Goal: Task Accomplishment & Management: Manage account settings

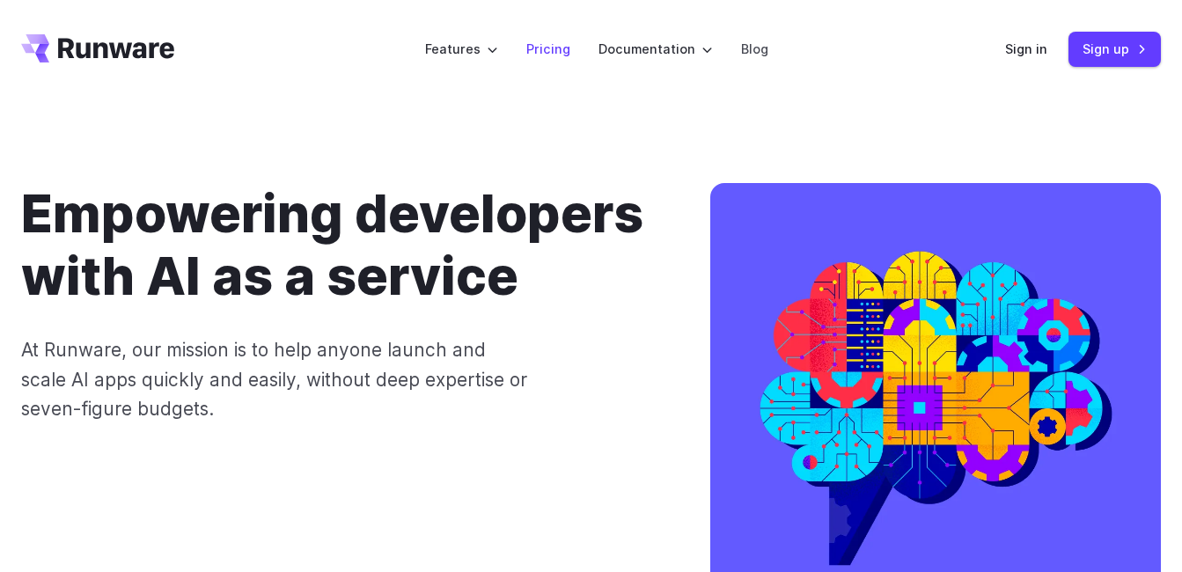
click at [552, 55] on link "Pricing" at bounding box center [548, 49] width 44 height 20
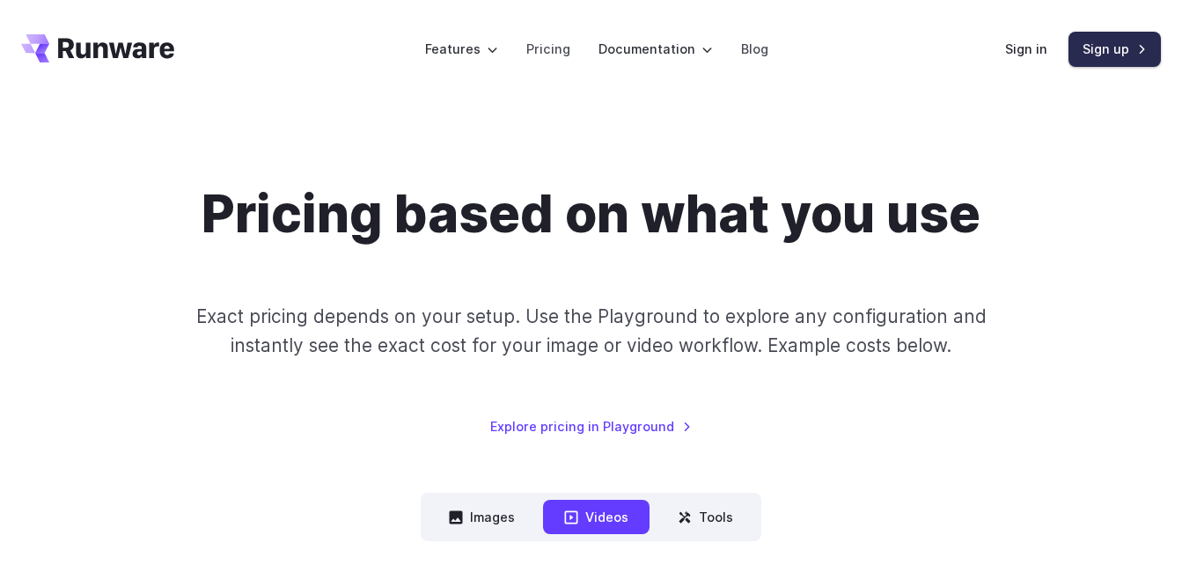
click at [1107, 55] on link "Sign up" at bounding box center [1114, 49] width 92 height 34
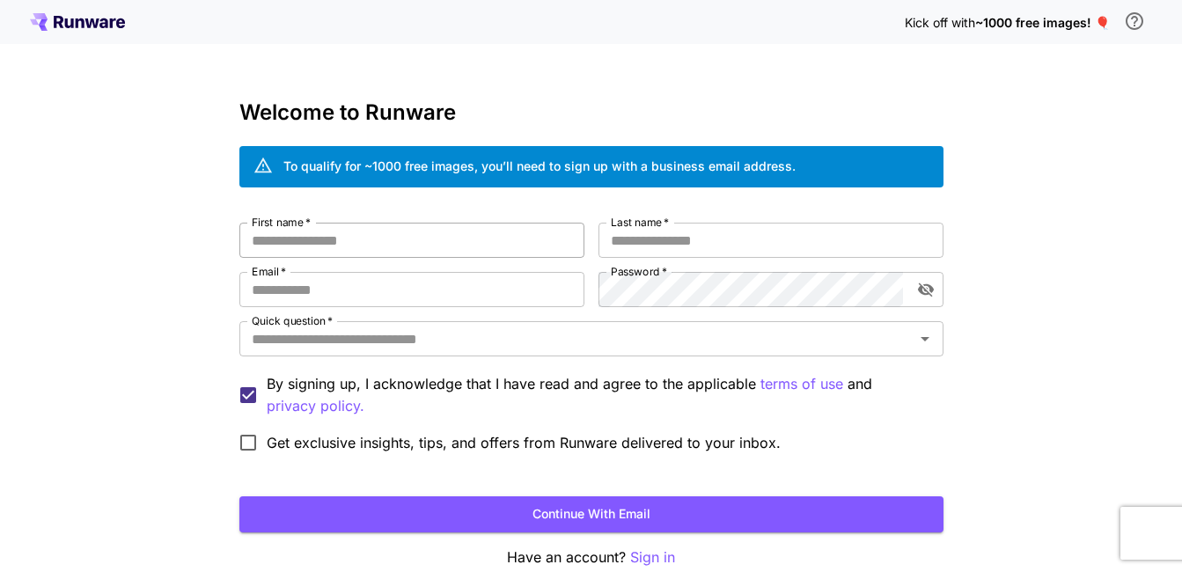
click at [291, 239] on input "First name   *" at bounding box center [411, 240] width 345 height 35
type input "*******"
type input "**********"
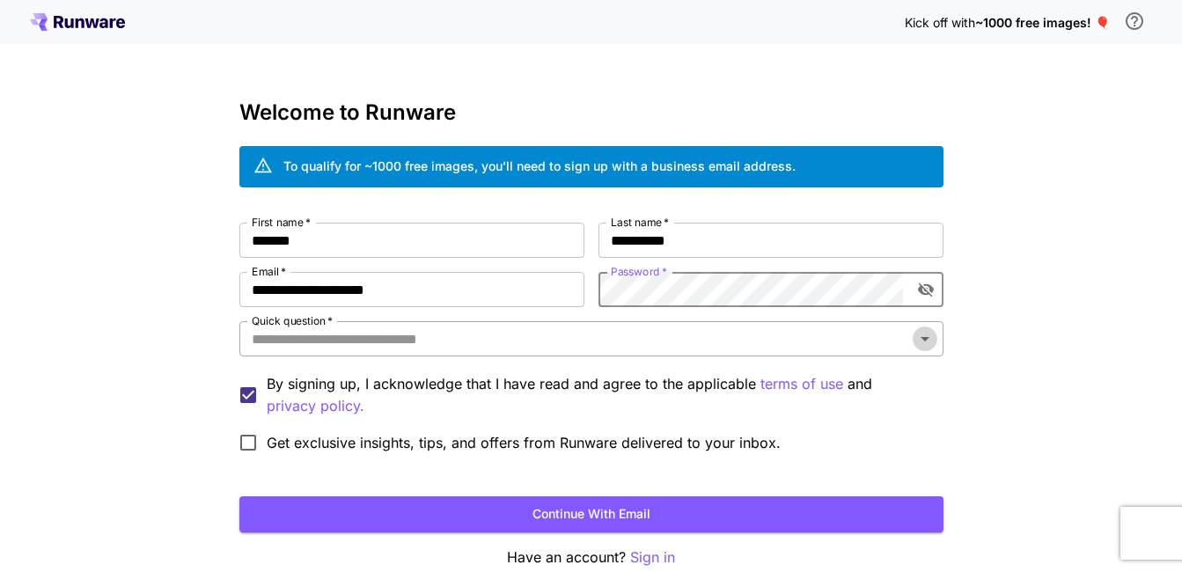
click at [921, 338] on icon "Open" at bounding box center [924, 338] width 21 height 21
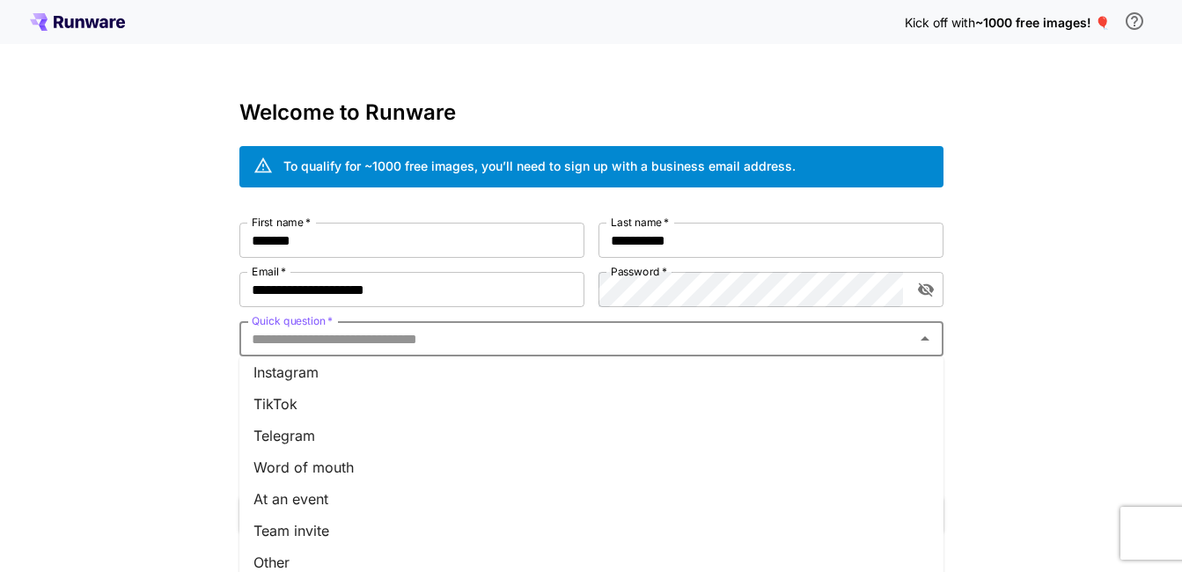
scroll to position [88, 0]
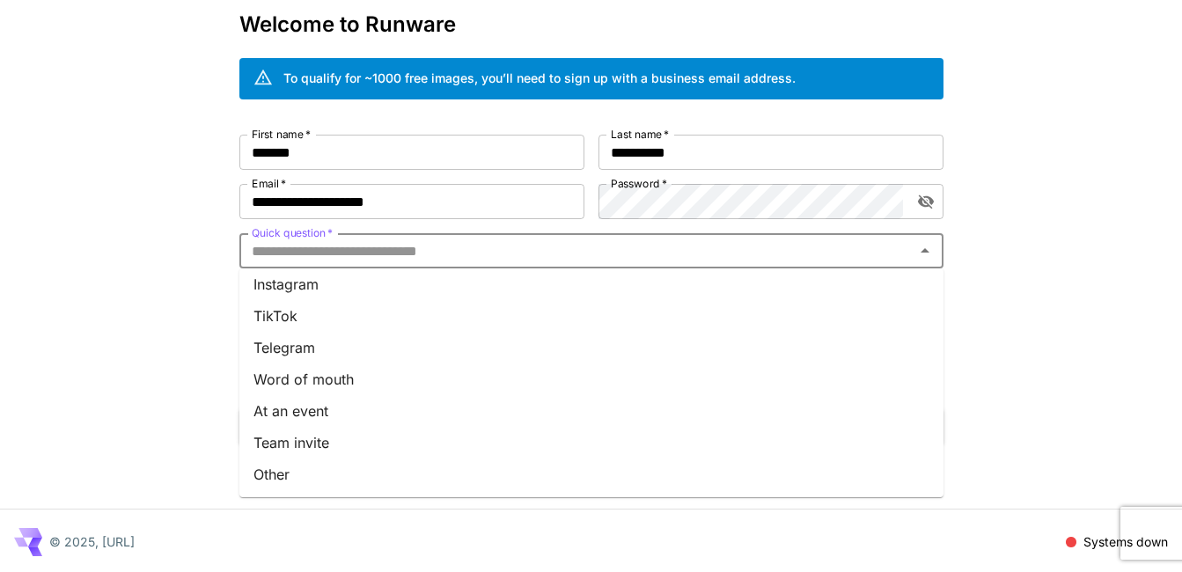
click at [290, 475] on li "Other" at bounding box center [591, 475] width 704 height 32
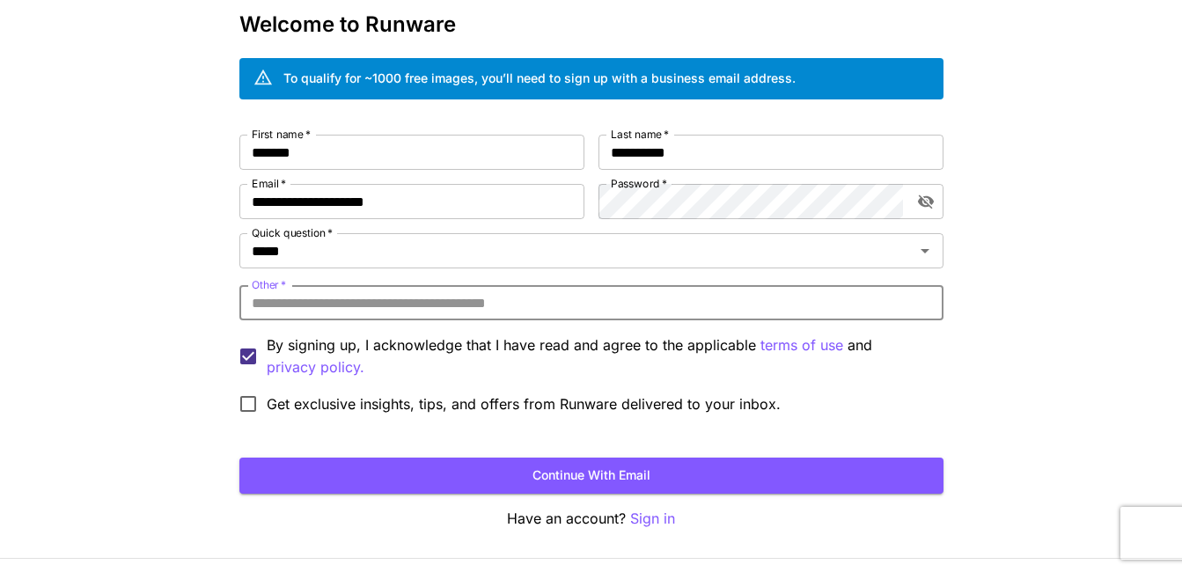
click at [278, 303] on input "Other   *" at bounding box center [591, 302] width 704 height 35
drag, startPoint x: 275, startPoint y: 232, endPoint x: 307, endPoint y: 245, distance: 34.8
click at [275, 232] on label "Quick question   *" at bounding box center [292, 232] width 81 height 15
click at [275, 239] on input "*****" at bounding box center [566, 251] width 642 height 25
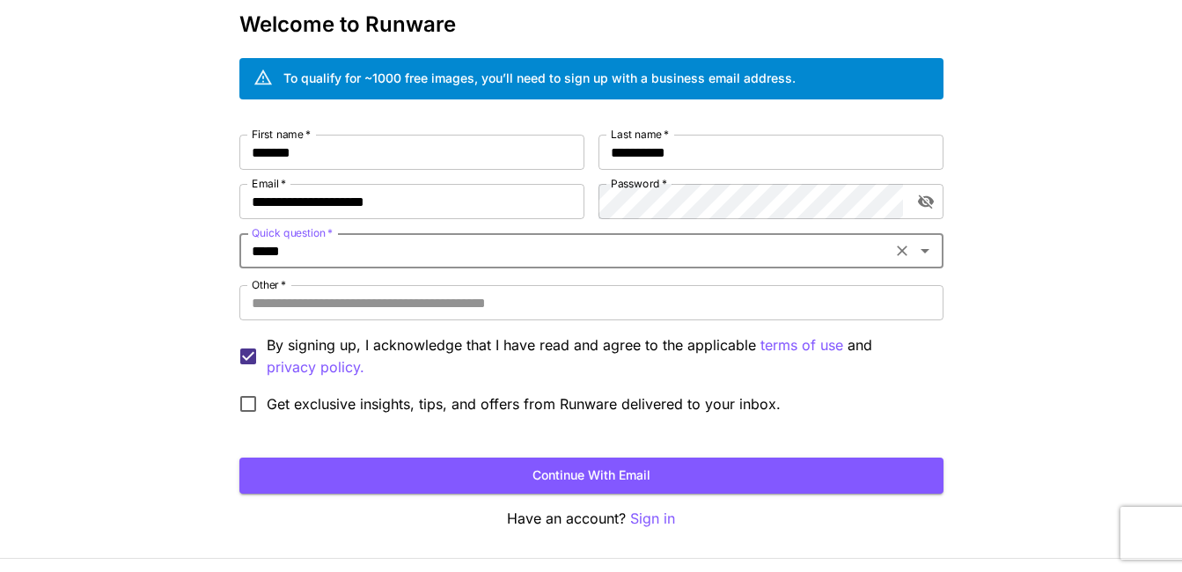
click at [927, 253] on icon "Open" at bounding box center [924, 250] width 21 height 21
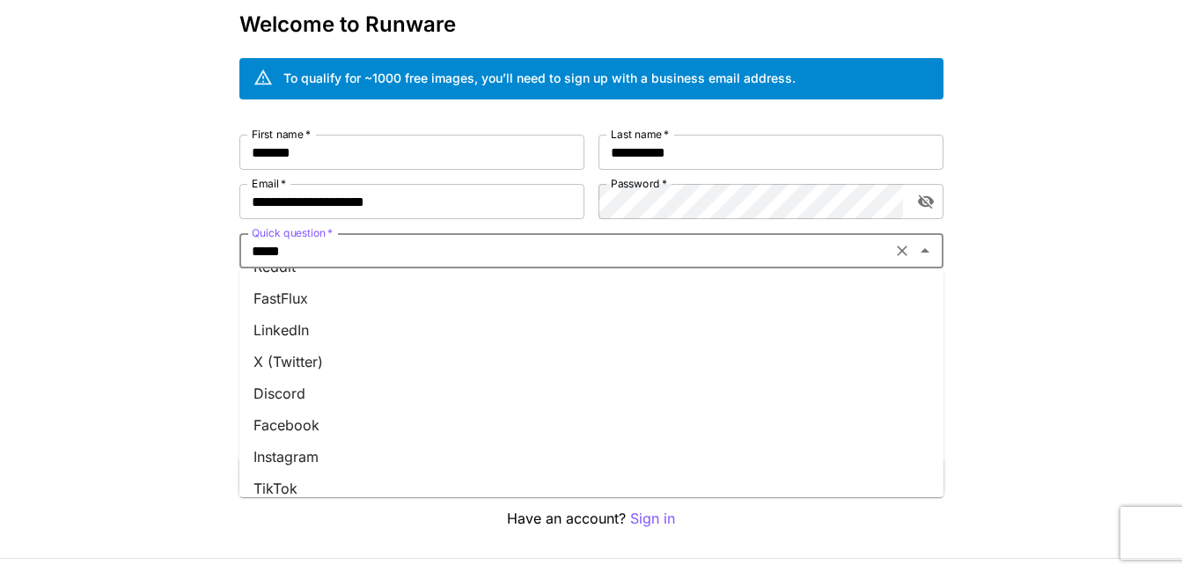
scroll to position [176, 0]
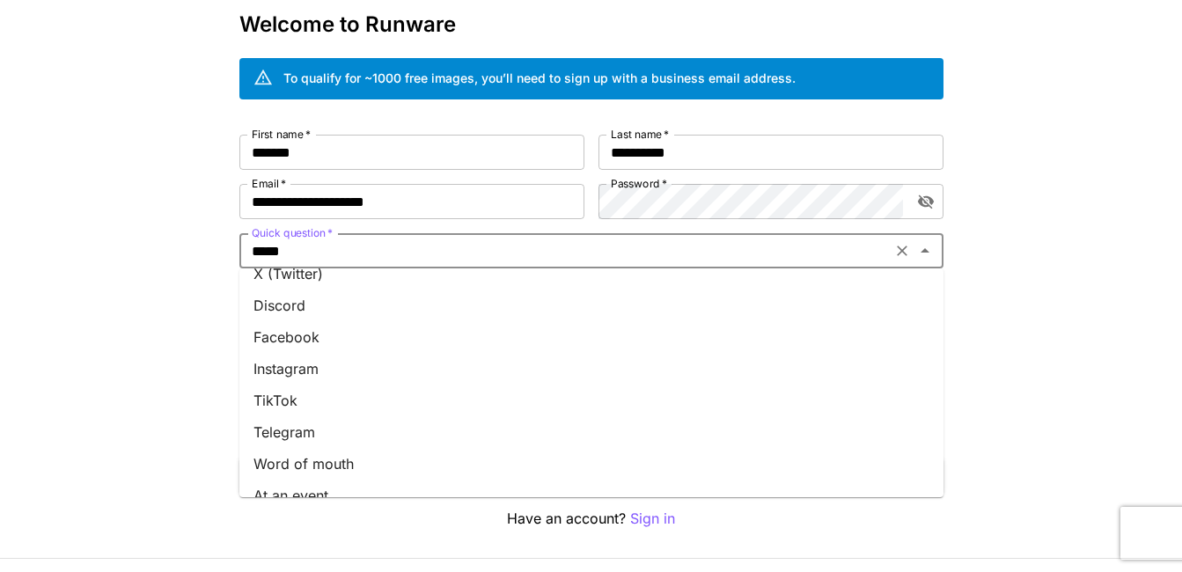
click at [310, 341] on li "Facebook" at bounding box center [591, 337] width 704 height 32
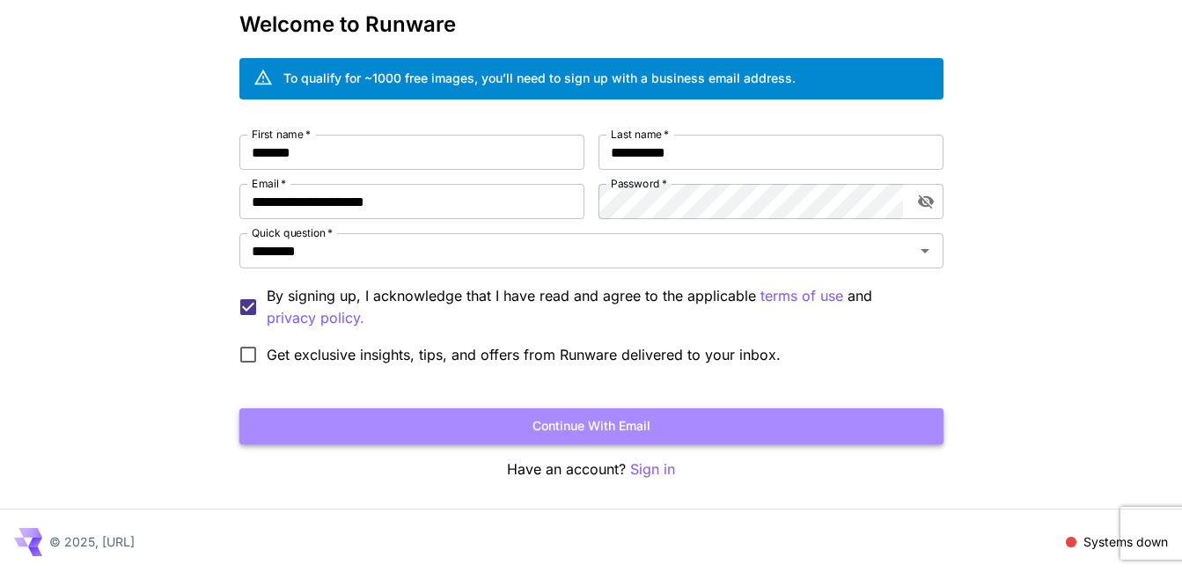
click at [537, 430] on button "Continue with email" at bounding box center [591, 426] width 704 height 36
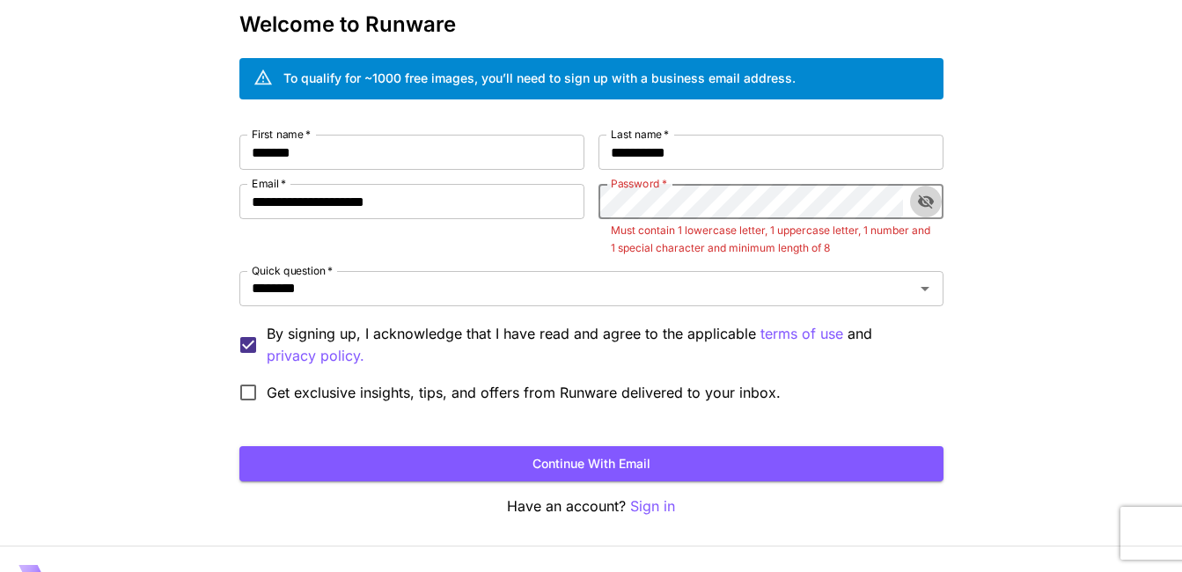
click at [929, 195] on icon "toggle password visibility" at bounding box center [926, 202] width 18 height 18
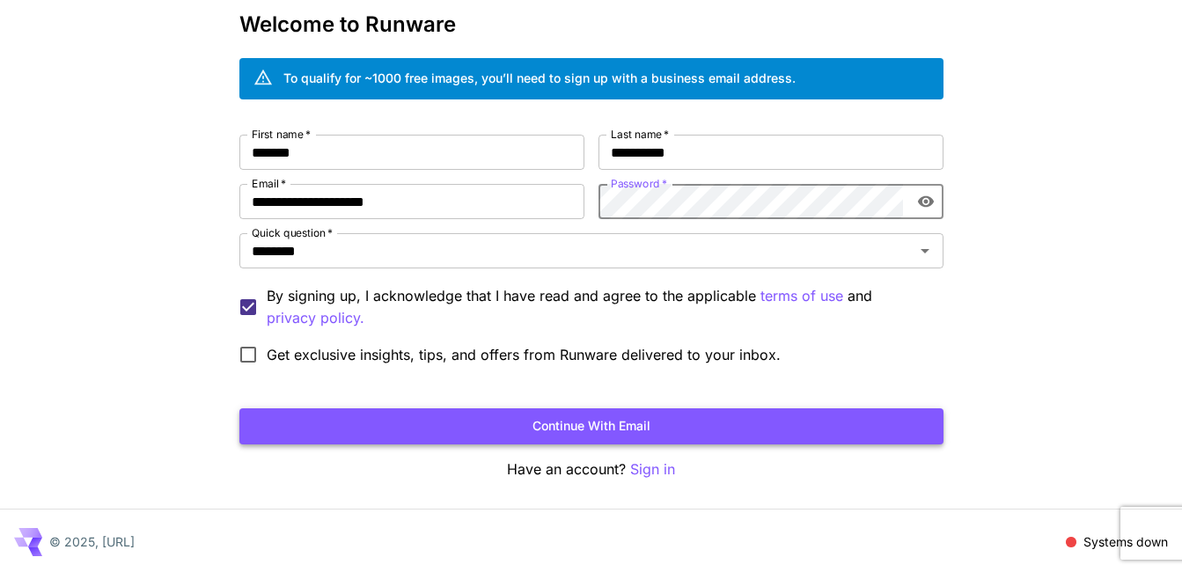
click at [564, 423] on button "Continue with email" at bounding box center [591, 426] width 704 height 36
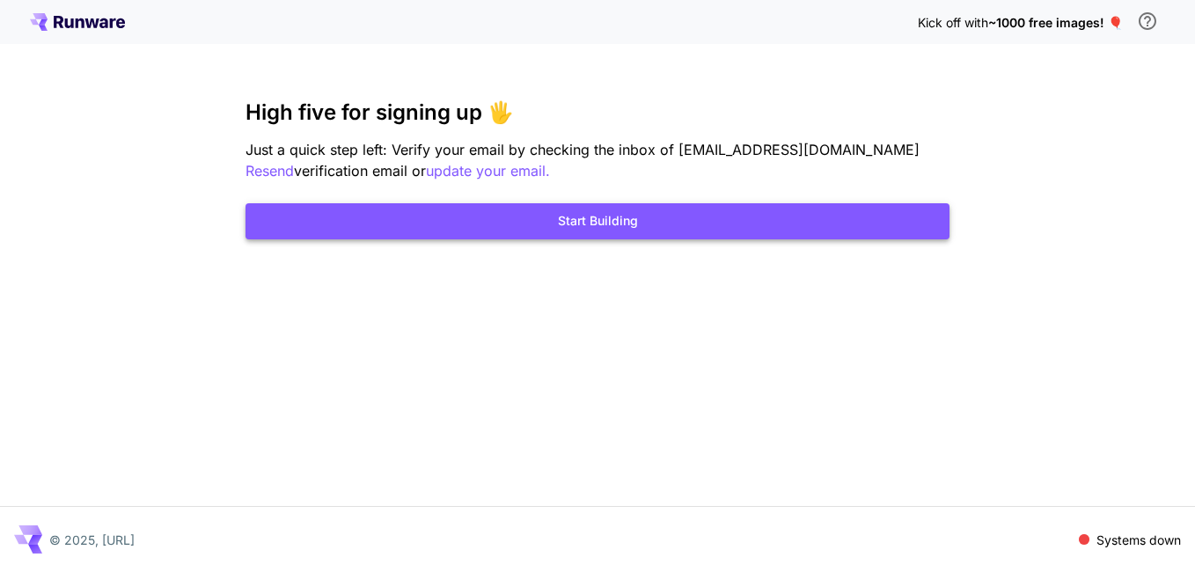
click at [596, 219] on button "Start Building" at bounding box center [598, 221] width 704 height 36
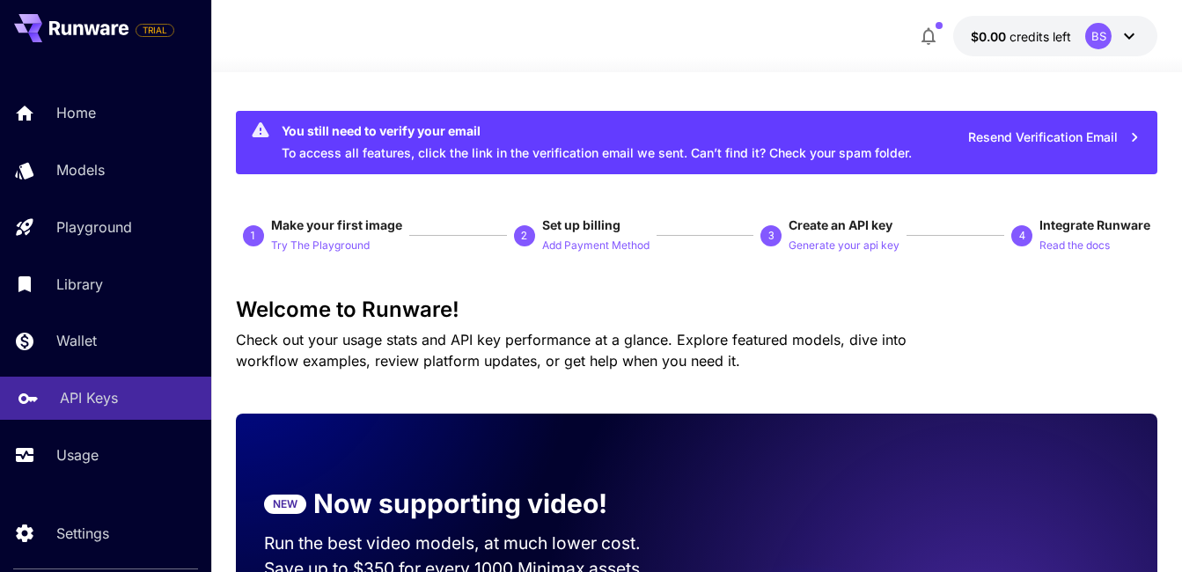
click at [75, 398] on p "API Keys" at bounding box center [89, 397] width 58 height 21
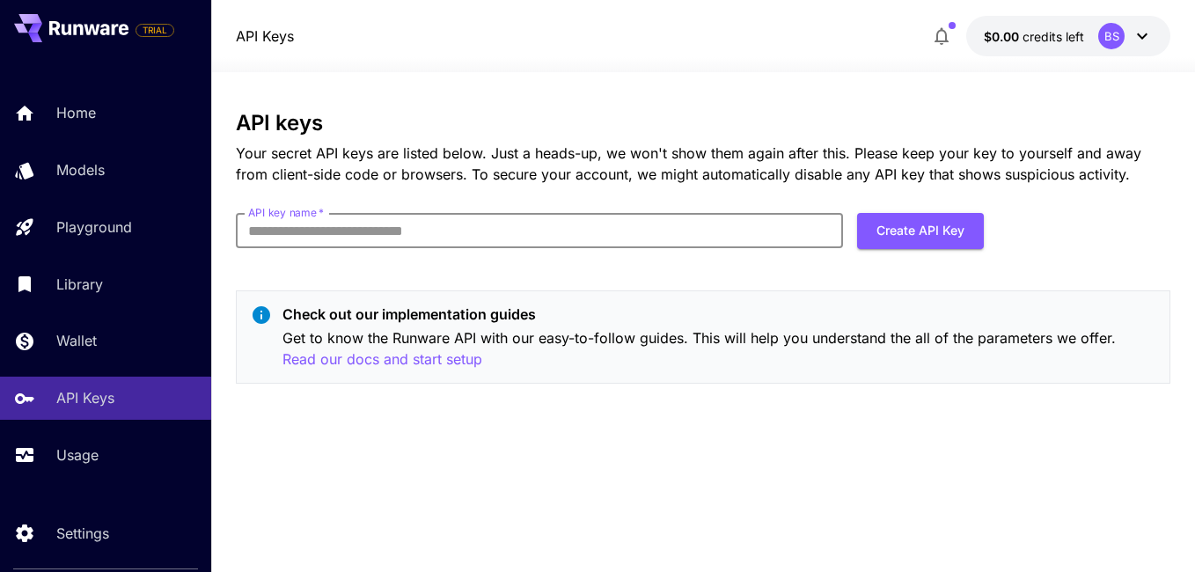
click at [250, 226] on input "API key name   *" at bounding box center [539, 230] width 607 height 35
type input "*********"
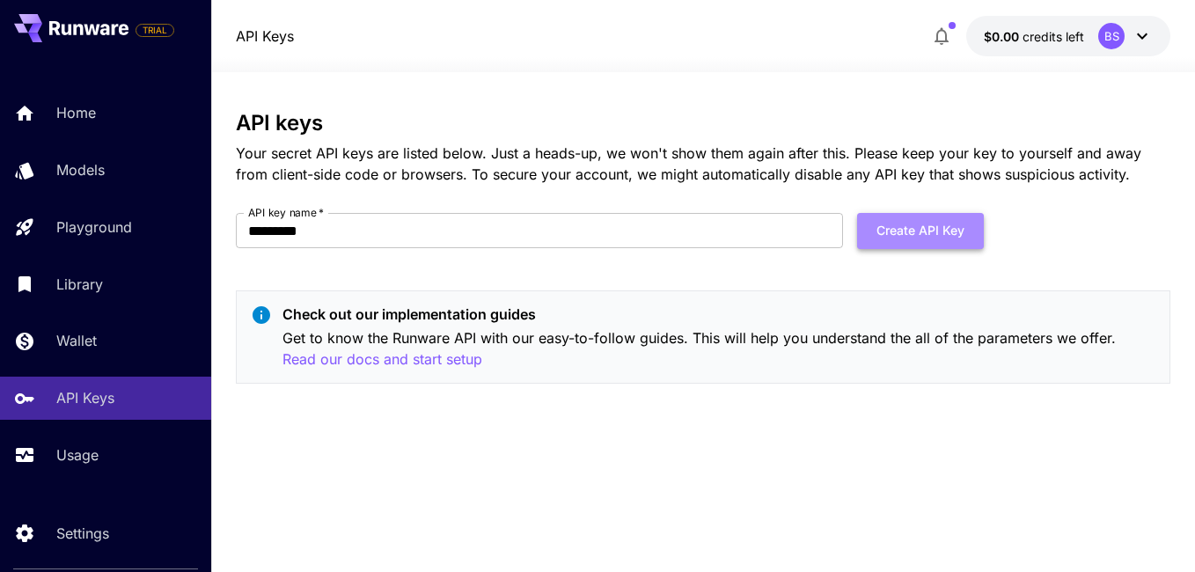
click at [921, 231] on button "Create API Key" at bounding box center [920, 231] width 127 height 36
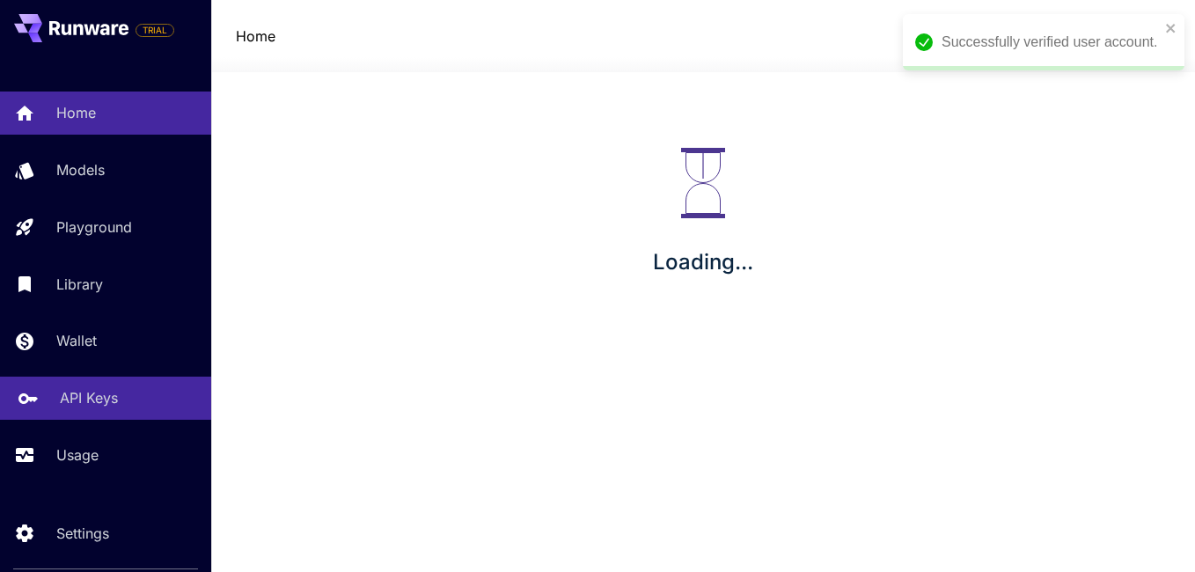
click at [88, 397] on p "API Keys" at bounding box center [89, 397] width 58 height 21
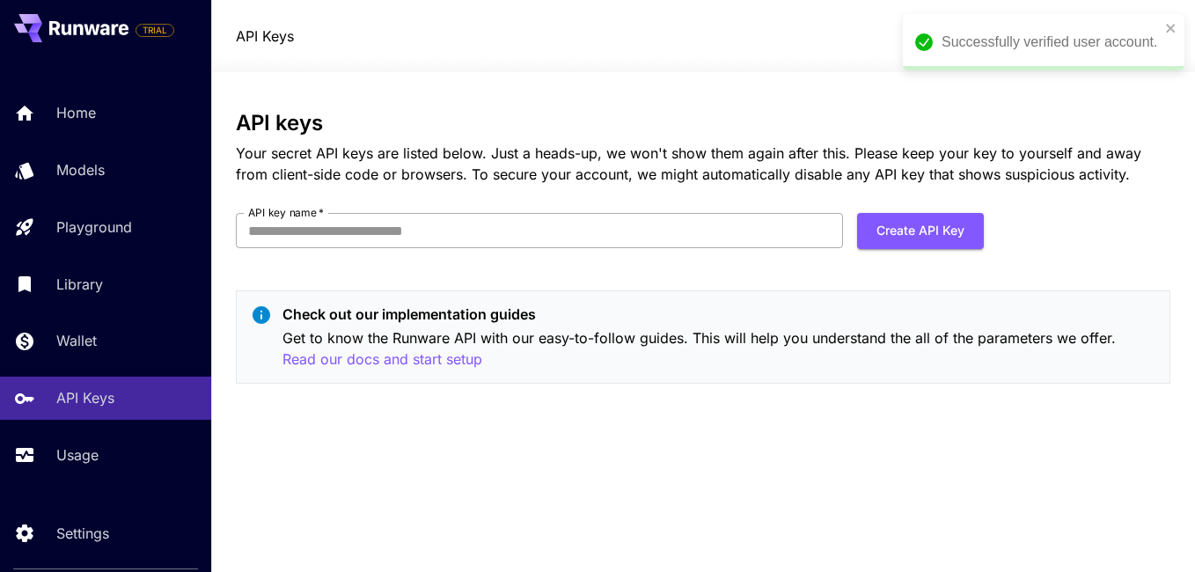
click at [256, 224] on input "API key name   *" at bounding box center [539, 230] width 607 height 35
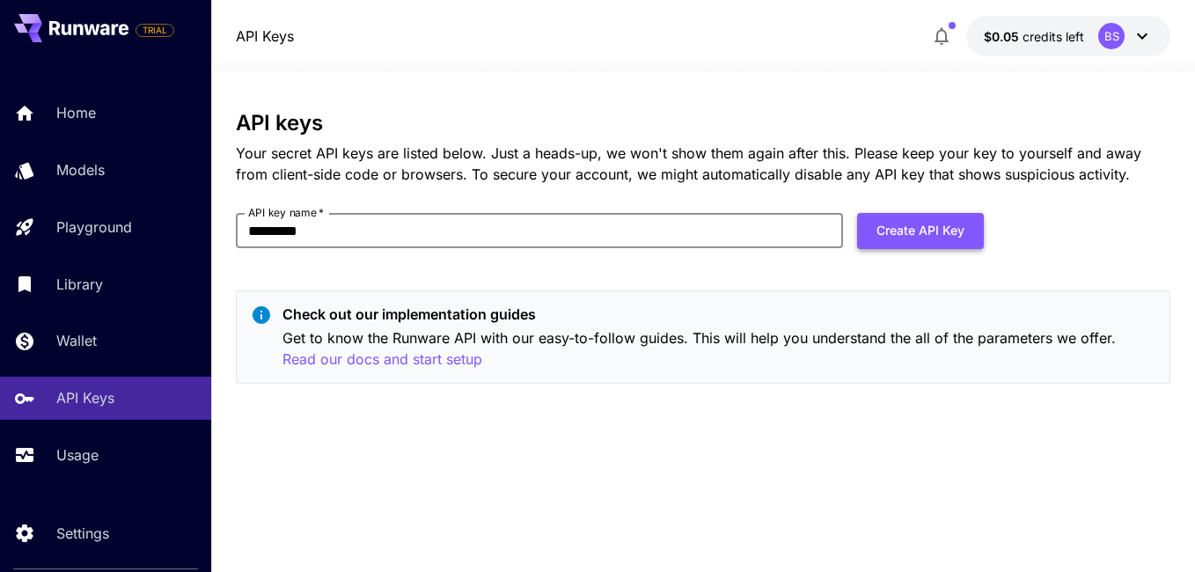
type input "*********"
click at [902, 241] on button "Create API Key" at bounding box center [920, 231] width 127 height 36
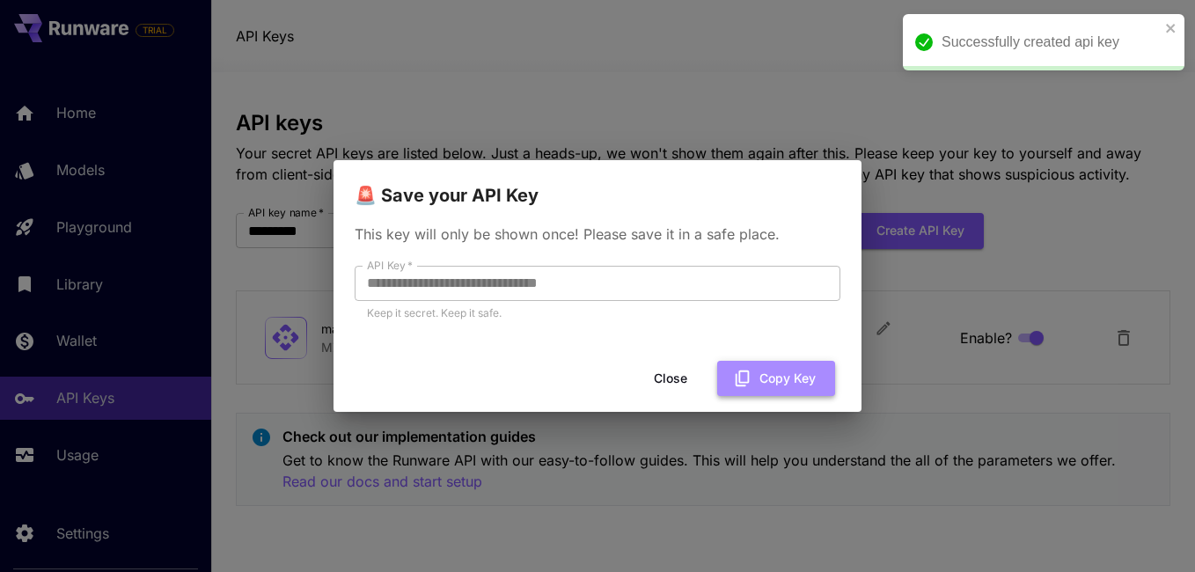
click at [772, 386] on button "Copy Key" at bounding box center [776, 379] width 118 height 36
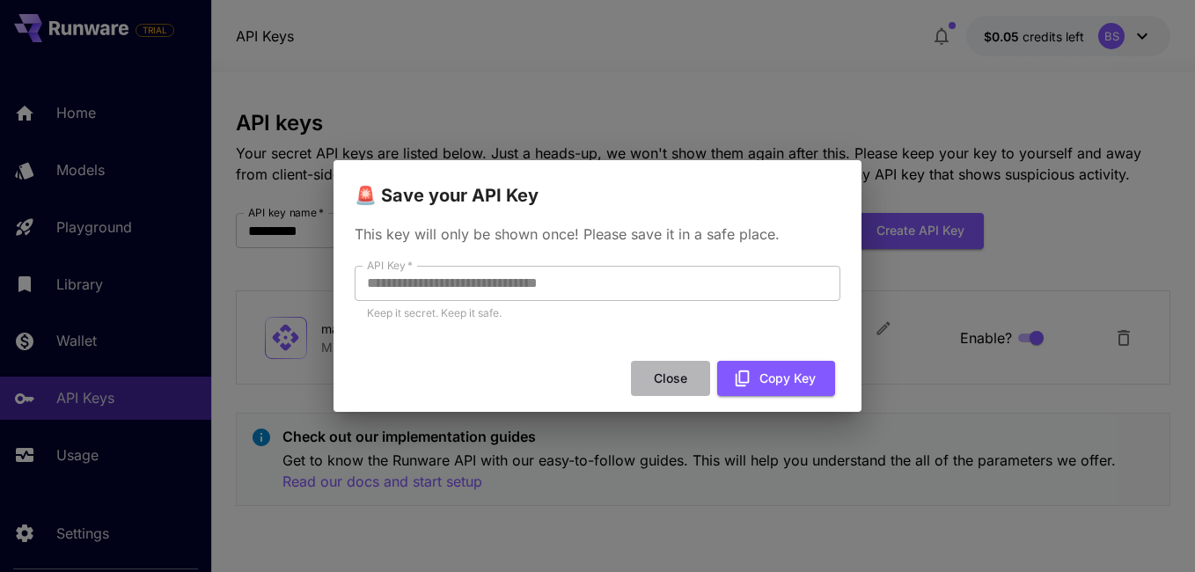
click at [669, 377] on button "Close" at bounding box center [670, 379] width 79 height 36
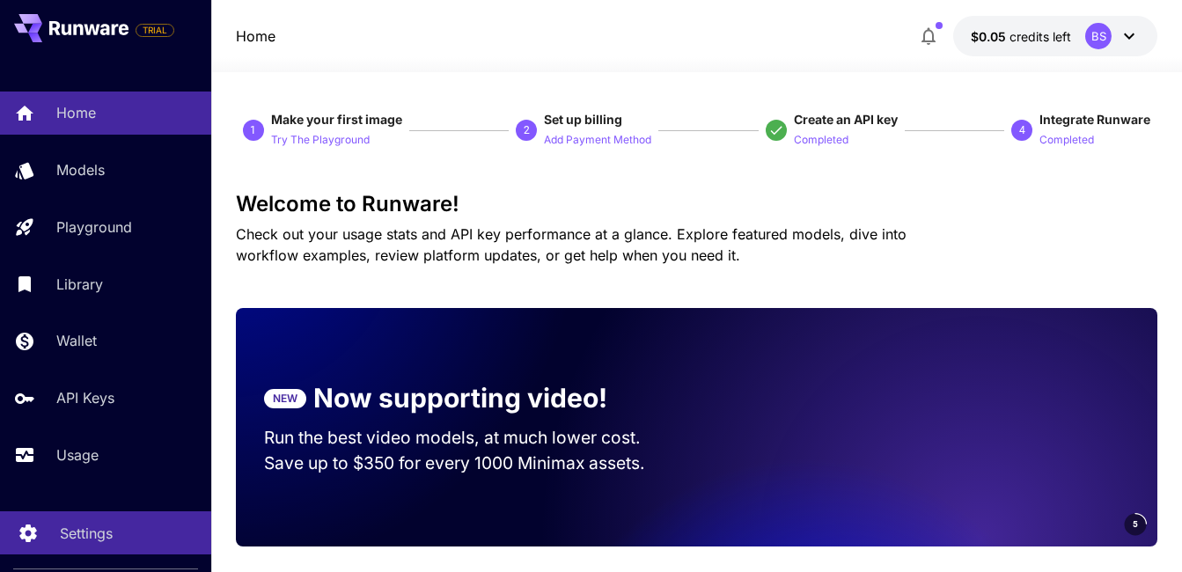
click at [103, 534] on p "Settings" at bounding box center [86, 533] width 53 height 21
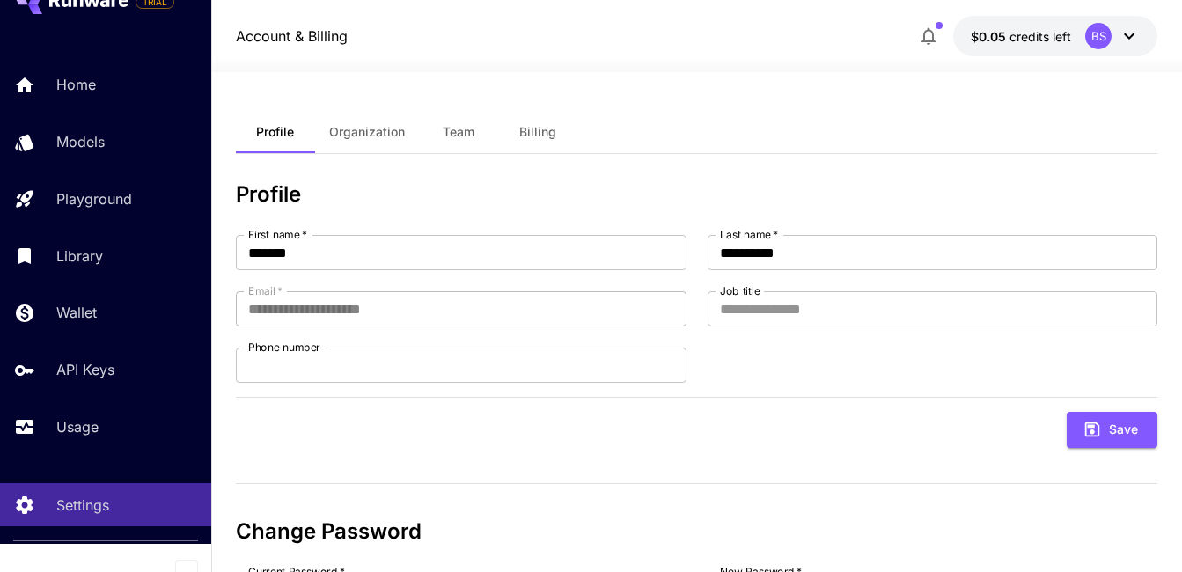
scroll to position [43, 0]
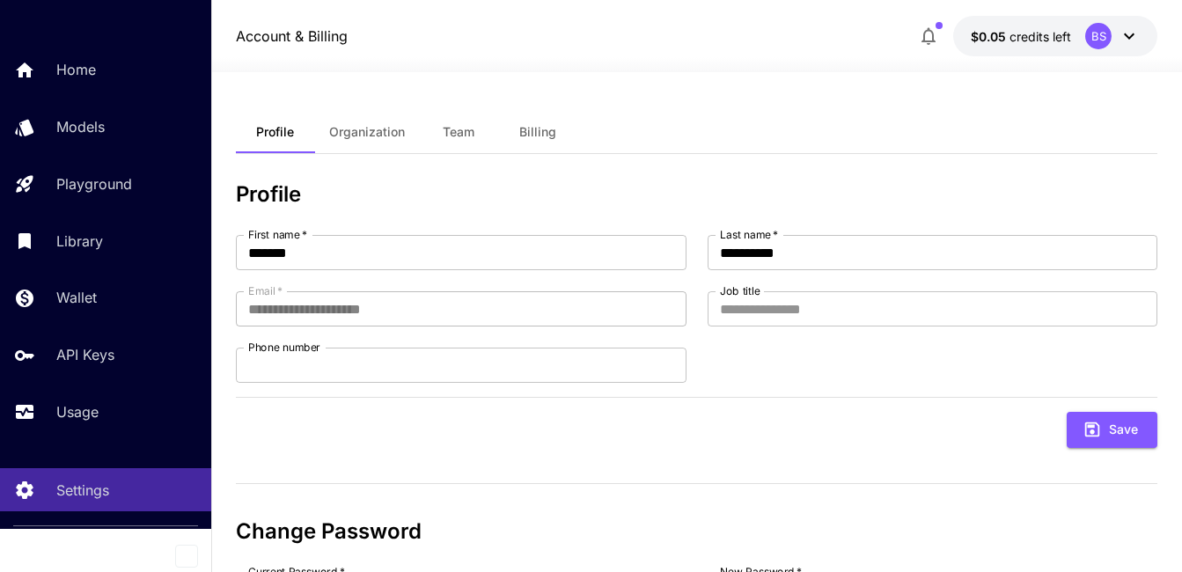
click at [1106, 33] on div "BS" at bounding box center [1098, 36] width 26 height 26
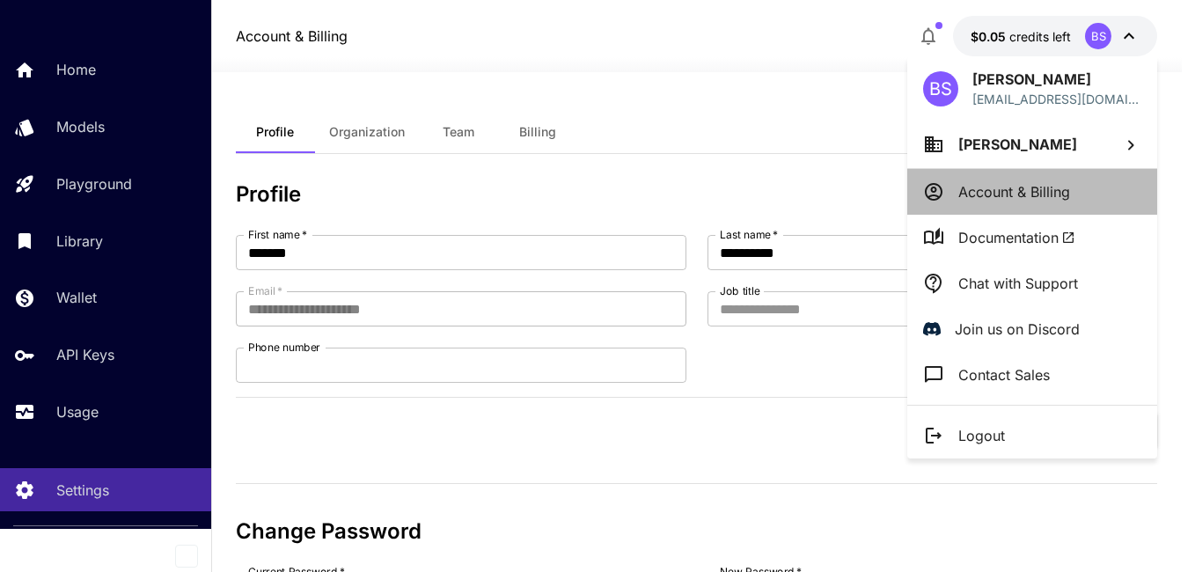
click at [987, 191] on p "Account & Billing" at bounding box center [1014, 191] width 112 height 21
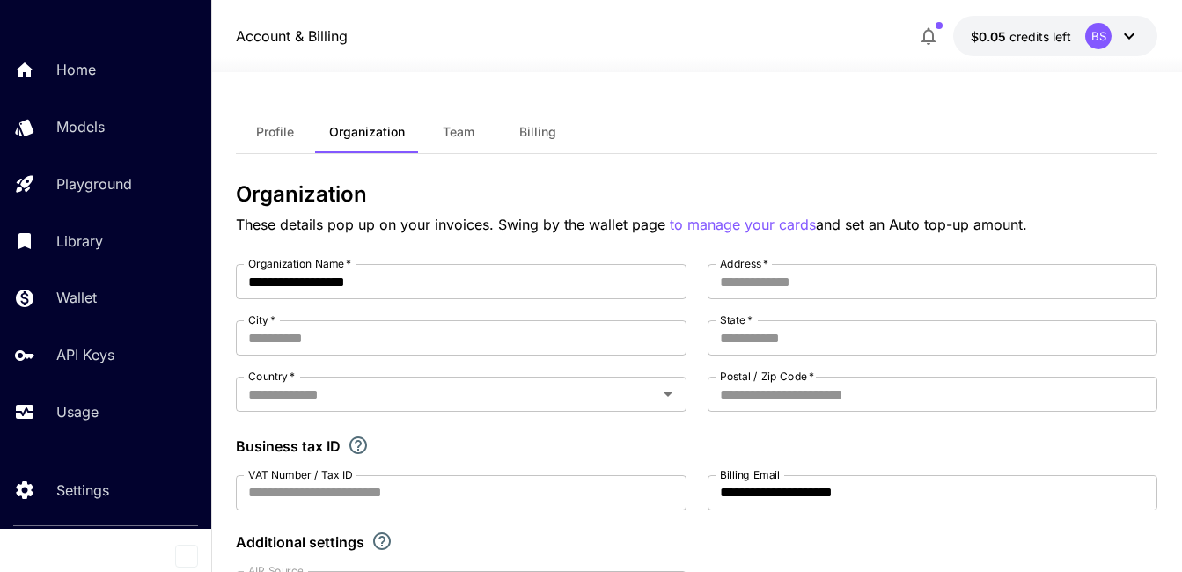
click at [541, 137] on span "Billing" at bounding box center [537, 132] width 37 height 16
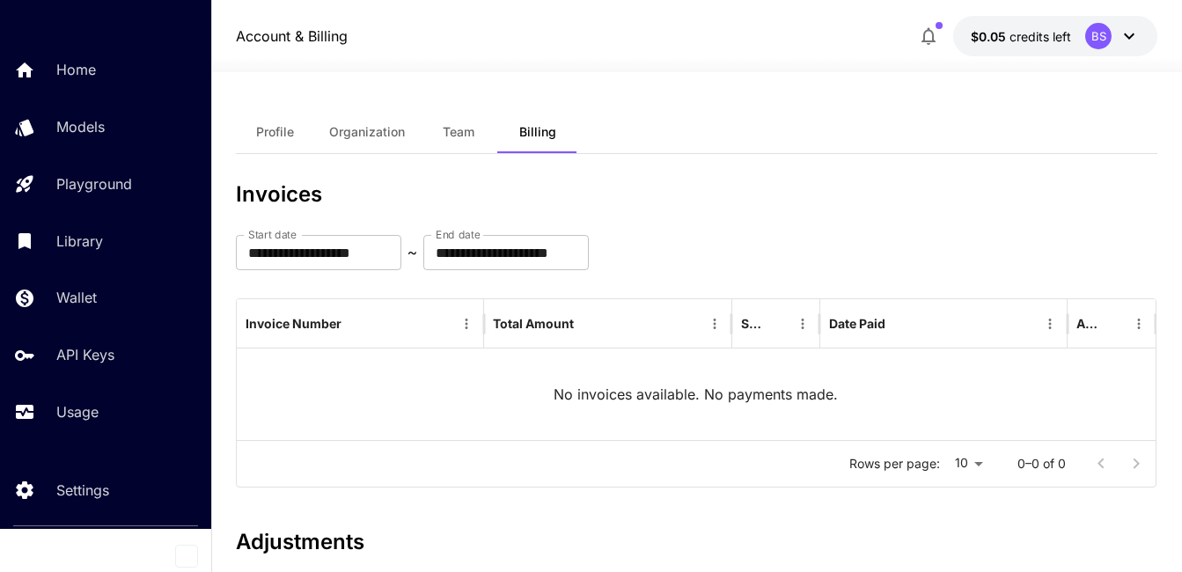
click at [1133, 38] on icon at bounding box center [1129, 36] width 21 height 21
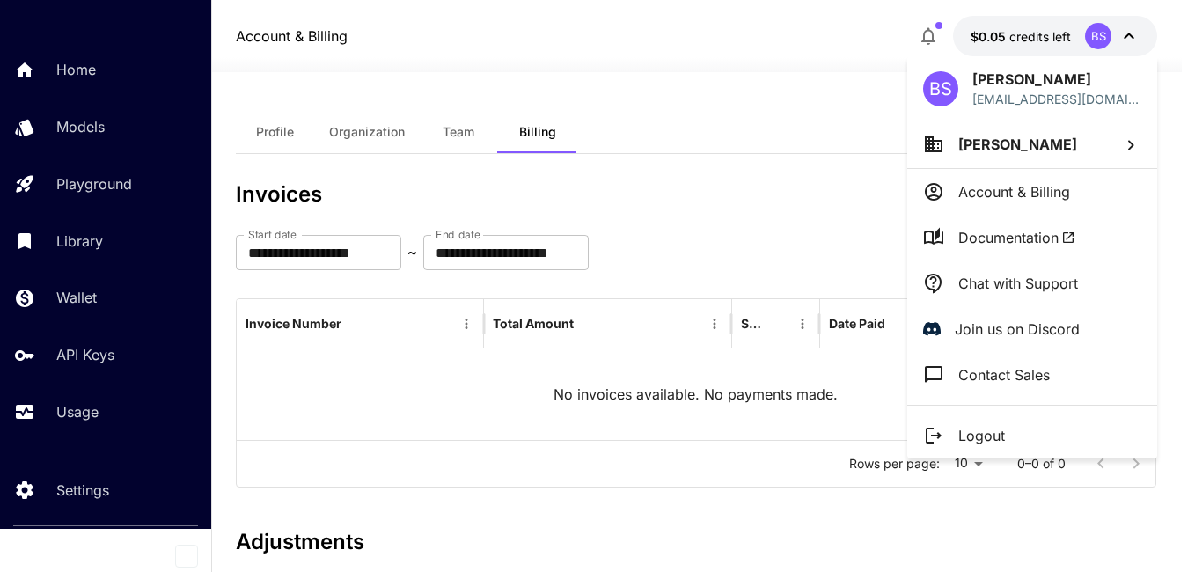
click at [1009, 200] on p "Account & Billing" at bounding box center [1014, 191] width 112 height 21
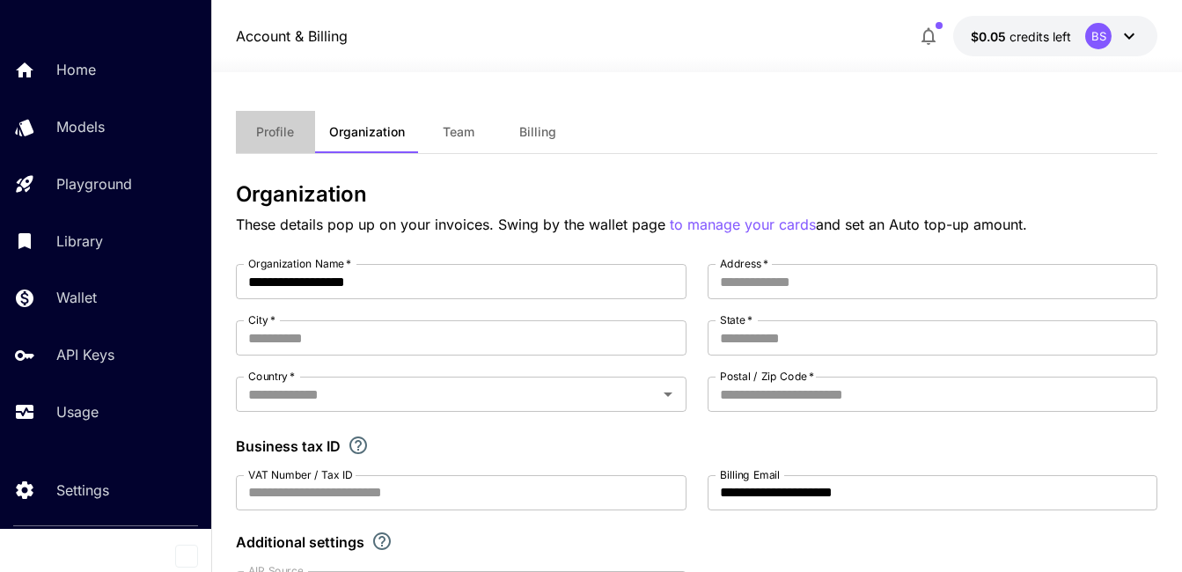
click at [282, 133] on span "Profile" at bounding box center [275, 132] width 38 height 16
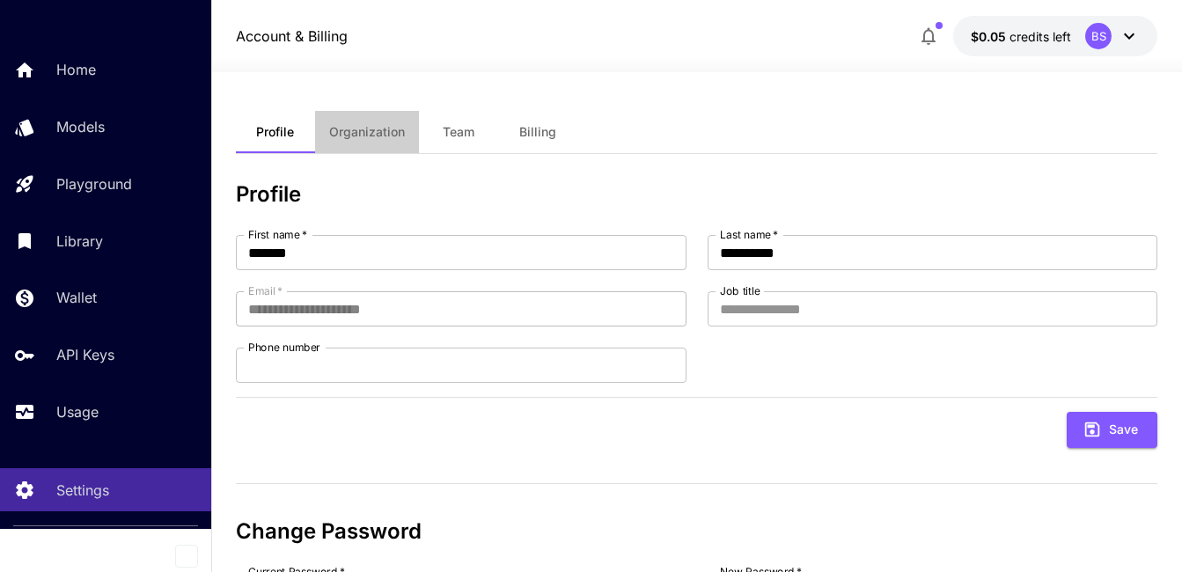
click at [372, 136] on span "Organization" at bounding box center [367, 132] width 76 height 16
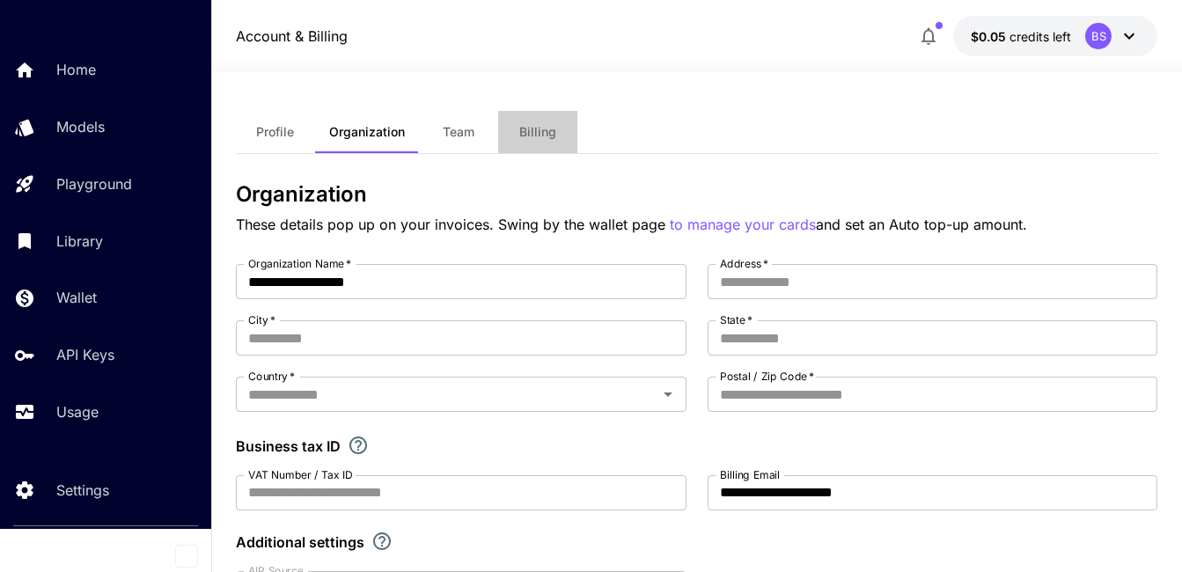
click at [538, 135] on span "Billing" at bounding box center [537, 132] width 37 height 16
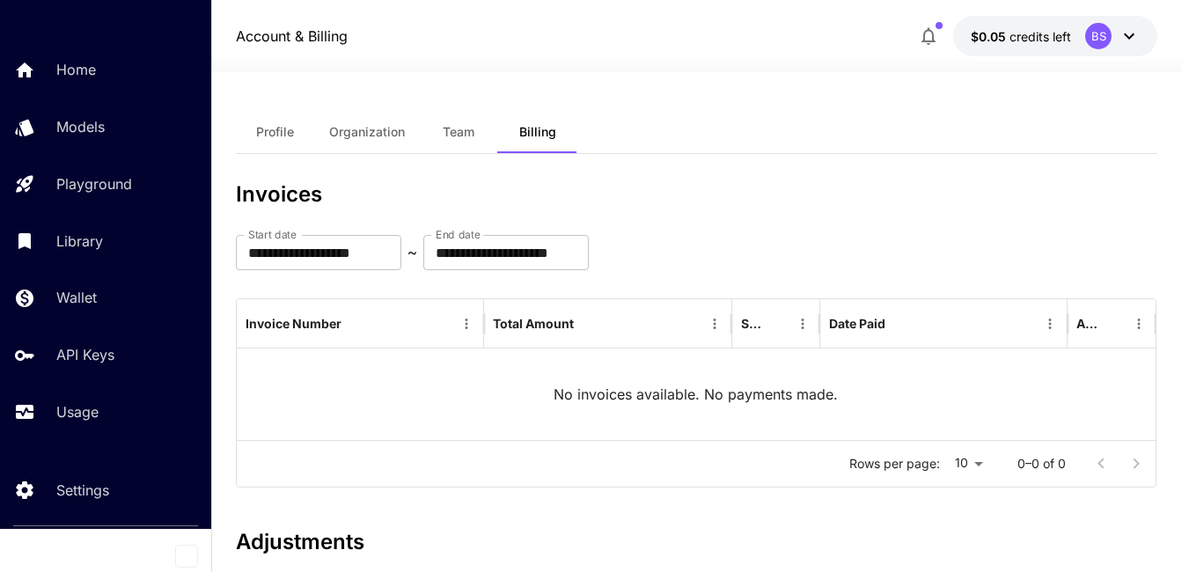
click at [1097, 38] on div "BS" at bounding box center [1098, 36] width 26 height 26
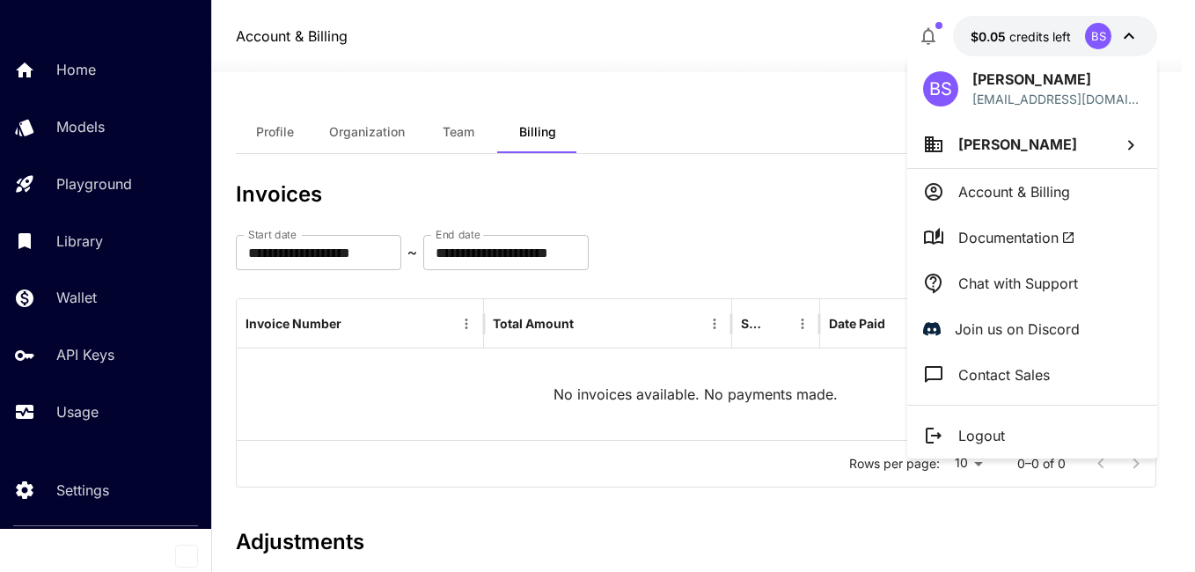
click at [938, 26] on div at bounding box center [597, 286] width 1195 height 572
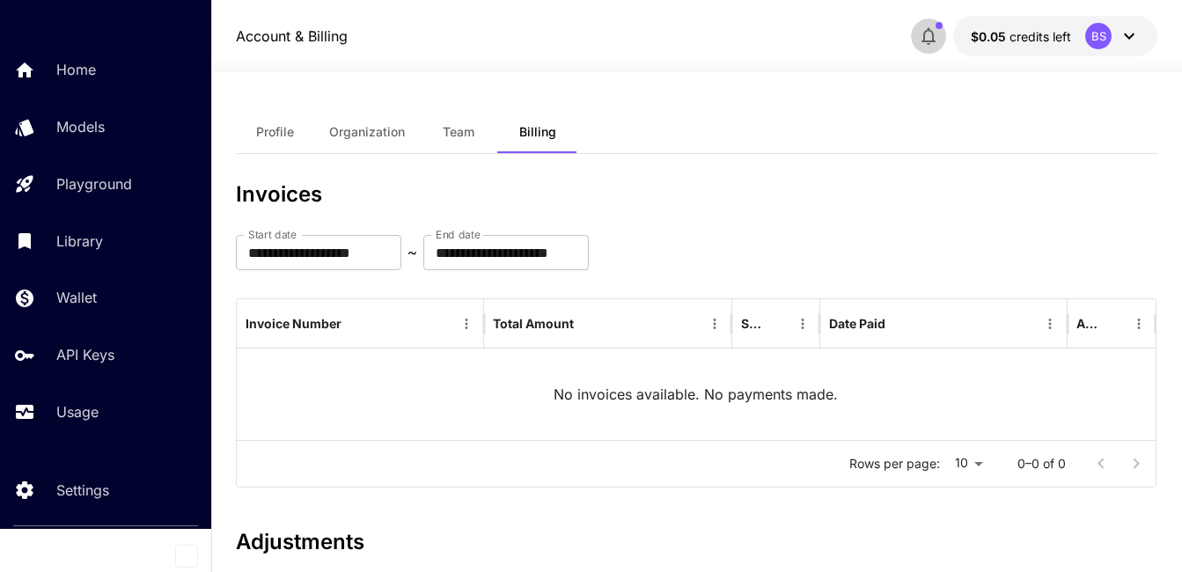
click at [938, 26] on span "button" at bounding box center [939, 25] width 7 height 7
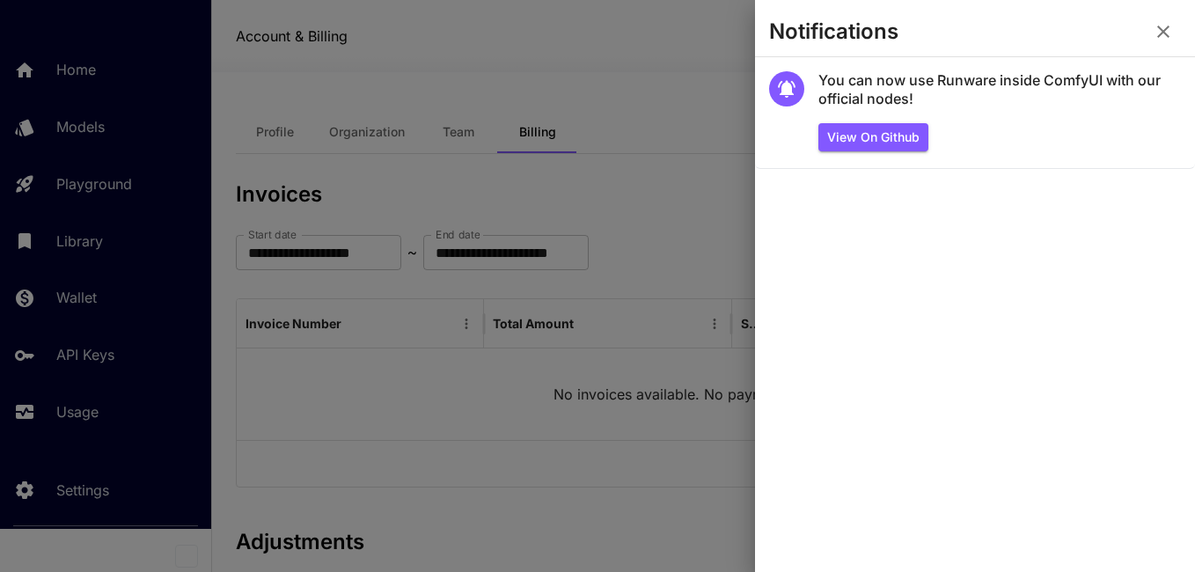
drag, startPoint x: 1159, startPoint y: 30, endPoint x: 1123, endPoint y: 15, distance: 39.1
click at [1159, 29] on icon "button" at bounding box center [1163, 31] width 21 height 21
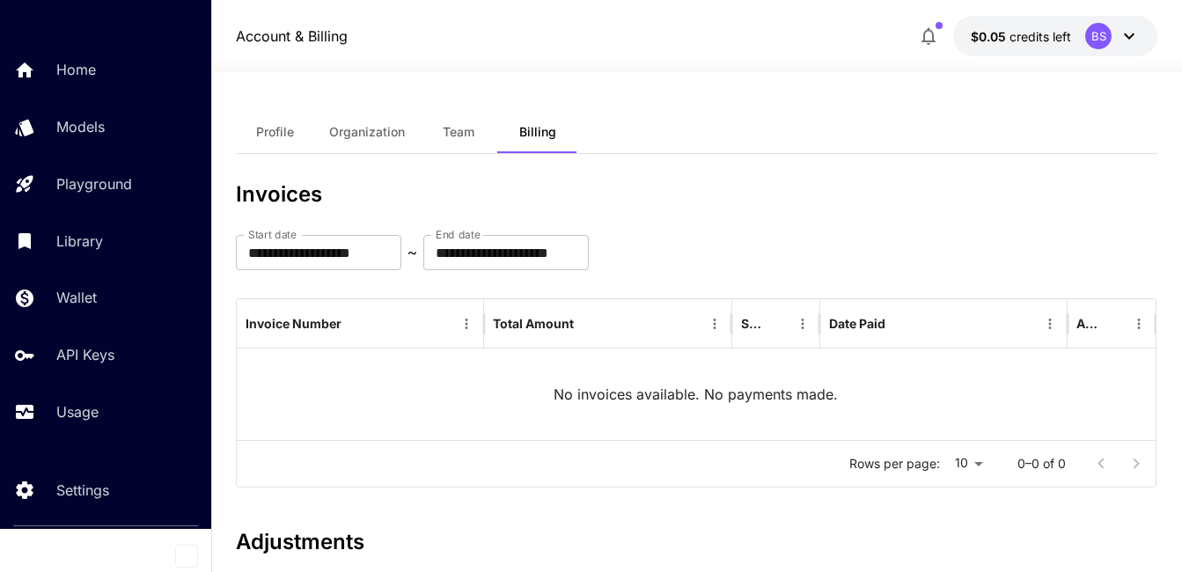
click at [1098, 37] on div "BS" at bounding box center [1098, 36] width 26 height 26
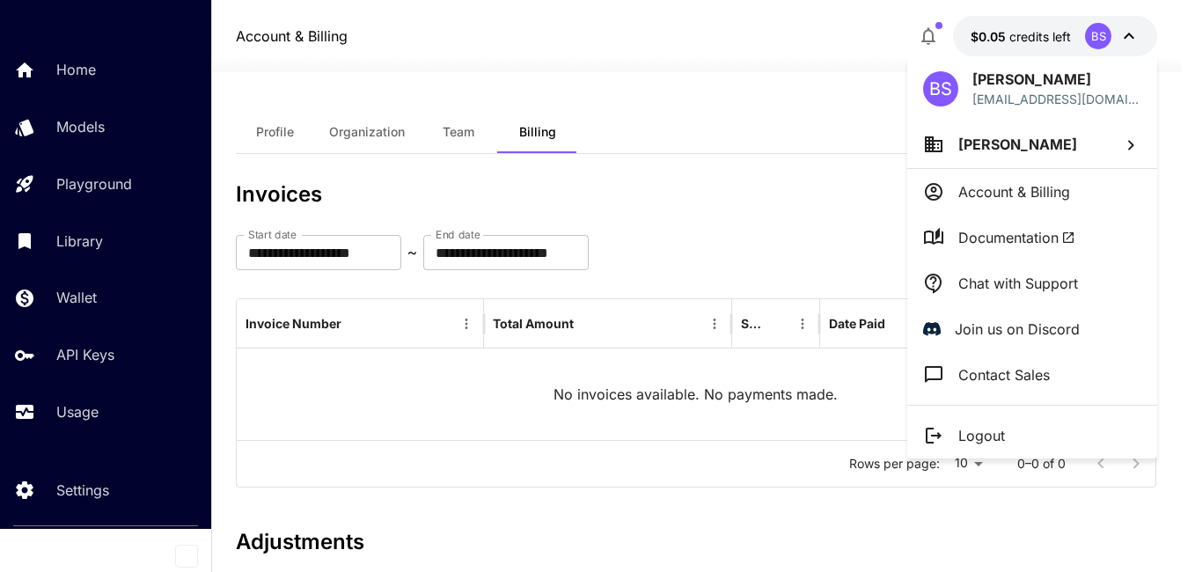
click at [1137, 33] on div at bounding box center [597, 286] width 1195 height 572
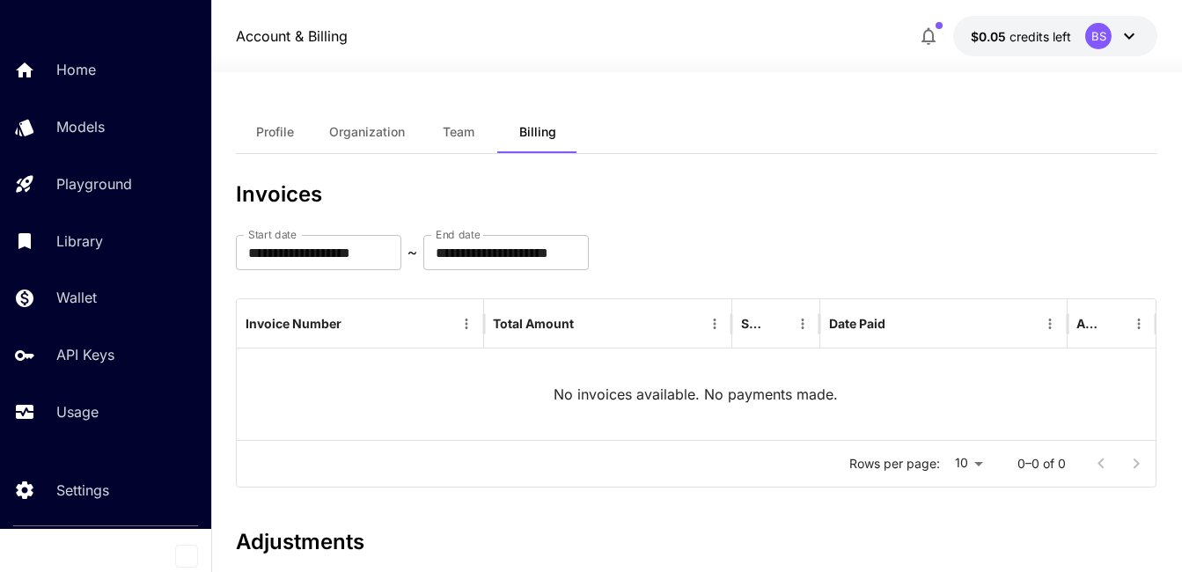
click at [1100, 34] on div "BS" at bounding box center [1098, 36] width 26 height 26
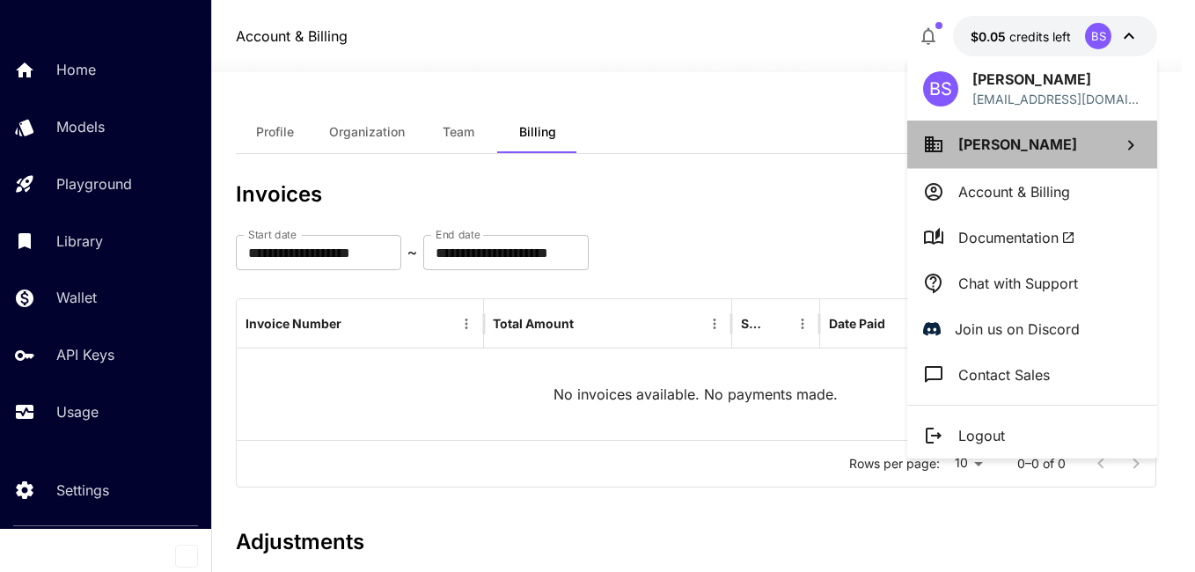
click at [972, 144] on span "Barbara Sprayberry" at bounding box center [1017, 145] width 119 height 18
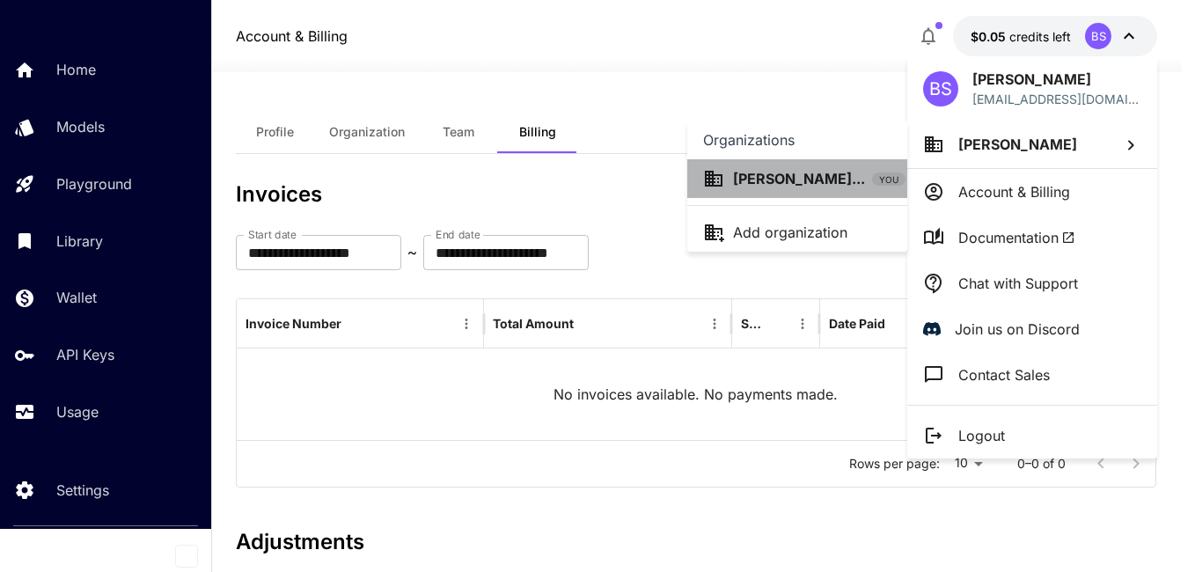
click at [772, 176] on p "Barbara Sprayb..." at bounding box center [799, 178] width 132 height 21
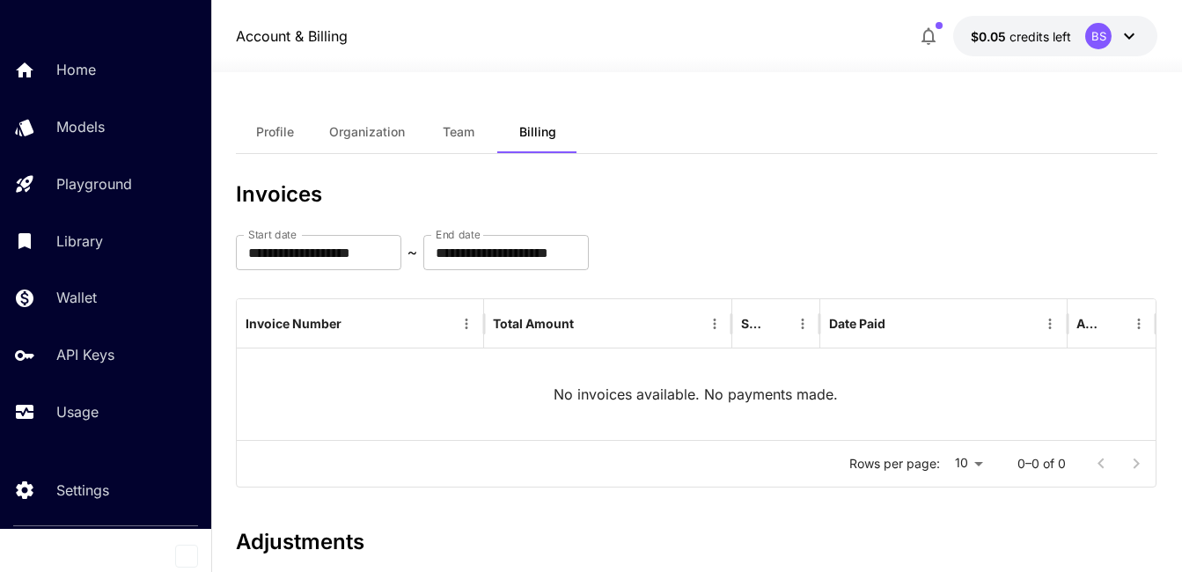
click at [1092, 40] on div "BS" at bounding box center [1098, 36] width 26 height 26
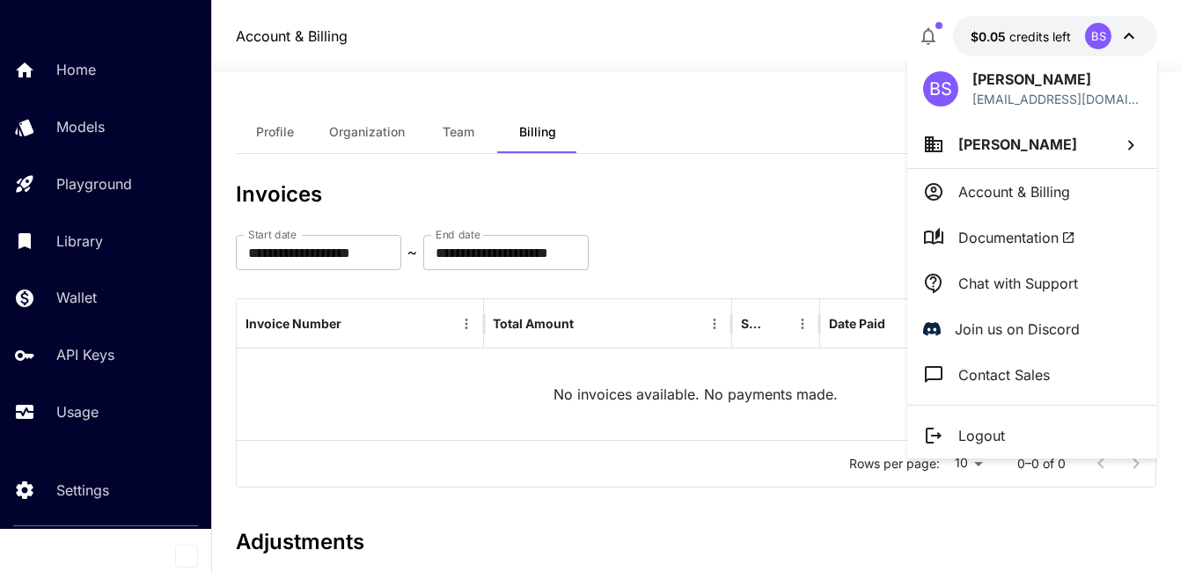
click at [977, 236] on span "Documentation" at bounding box center [1016, 237] width 117 height 21
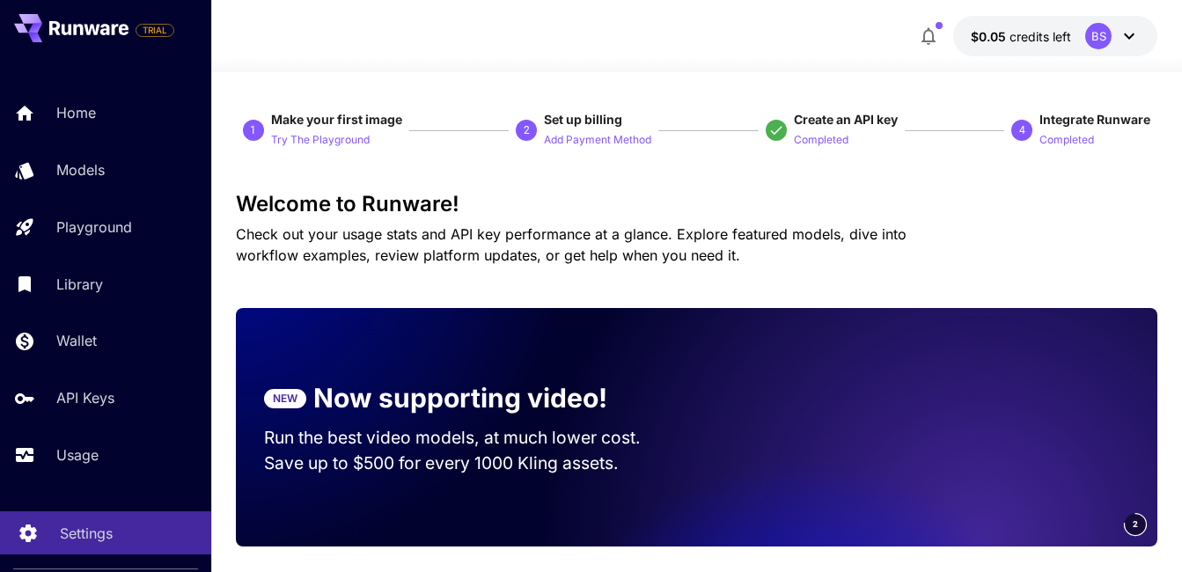
click at [61, 533] on p "Settings" at bounding box center [86, 533] width 53 height 21
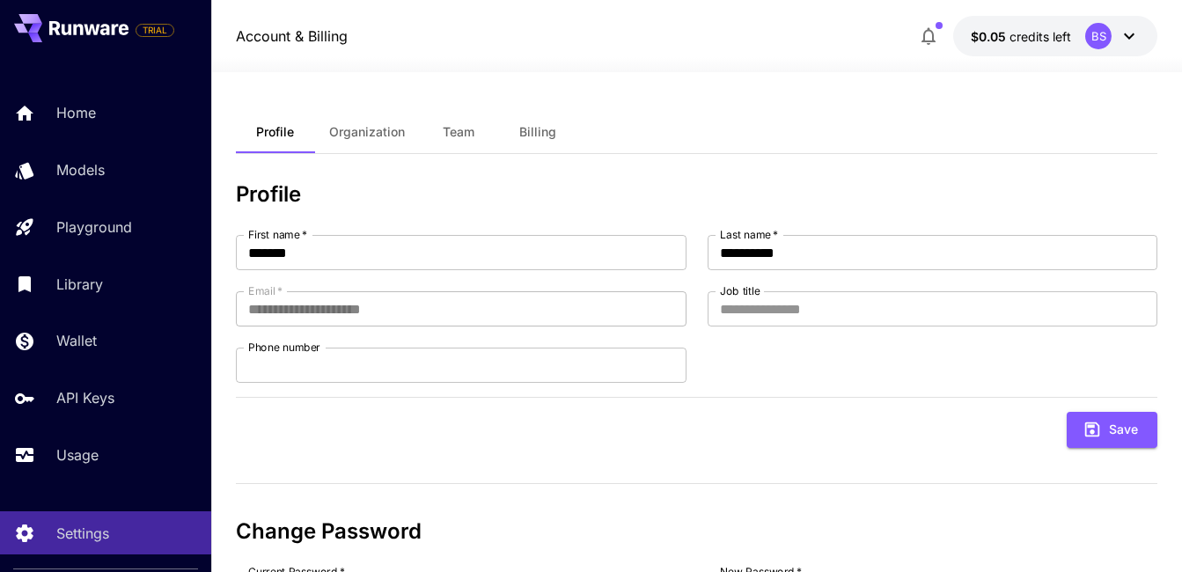
click at [537, 132] on span "Billing" at bounding box center [537, 132] width 37 height 16
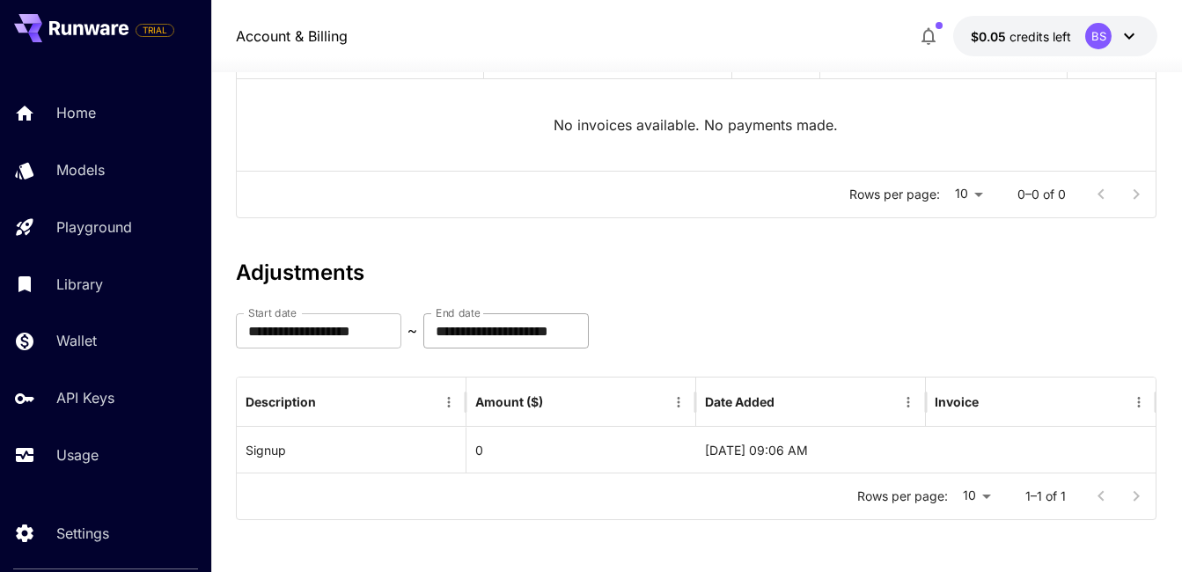
scroll to position [270, 0]
click at [1098, 36] on div "BS" at bounding box center [1098, 36] width 26 height 26
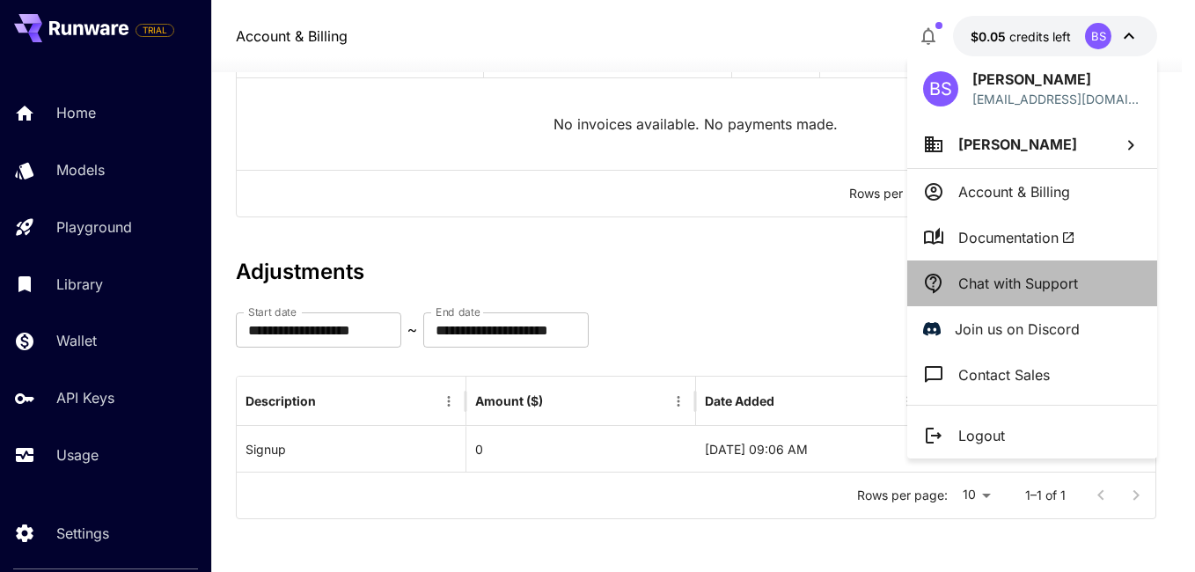
click at [983, 277] on p "Chat with Support" at bounding box center [1018, 283] width 120 height 21
